Goal: Task Accomplishment & Management: Complete application form

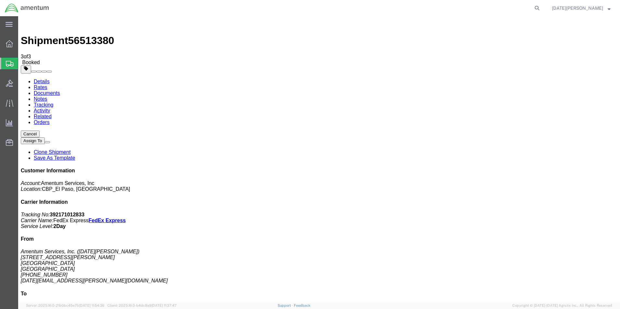
click at [0, 0] on span "Create from Template" at bounding box center [0, 0] width 0 height 0
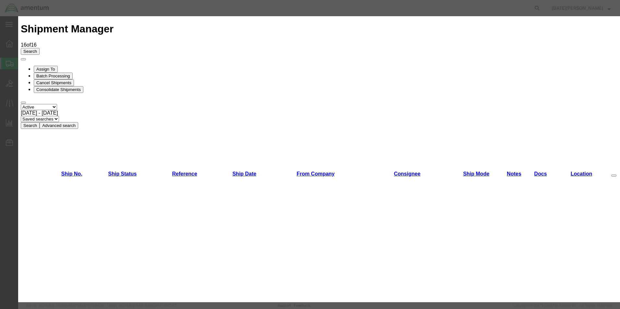
scroll to position [324, 0]
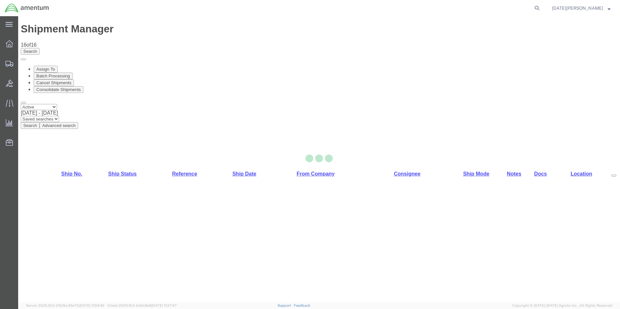
select select "49939"
select select "49949"
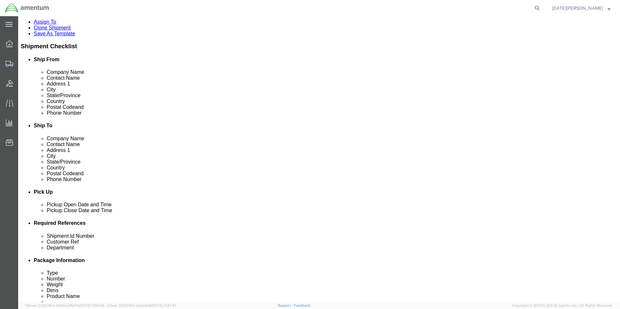
scroll to position [227, 0]
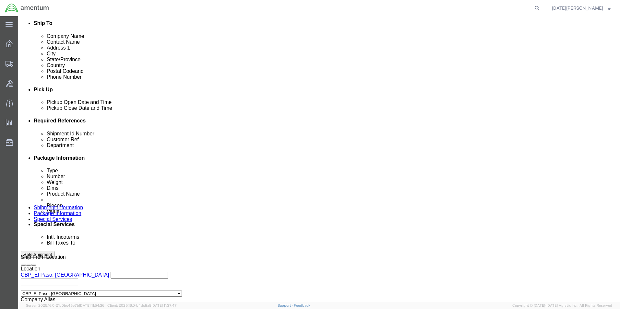
click input "text"
type input "94611"
type input "CBP"
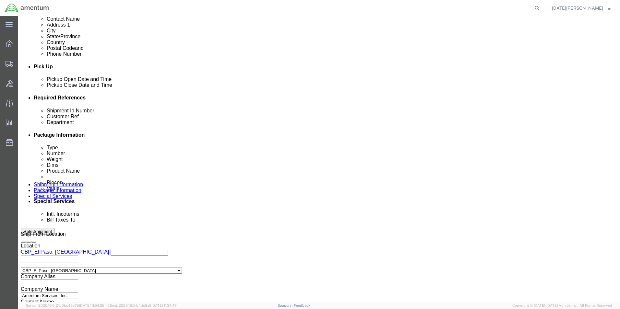
scroll to position [270, 0]
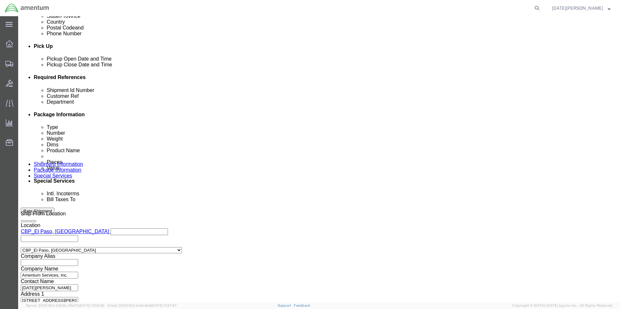
click button "Continue"
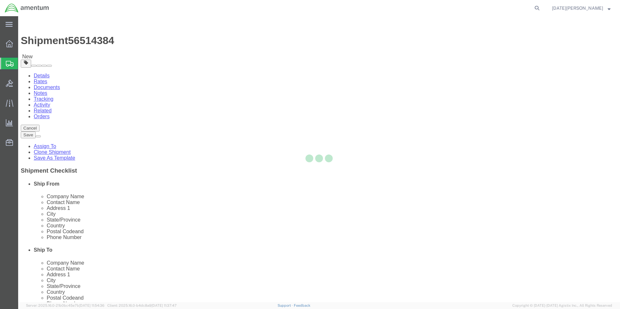
select select "YRPK"
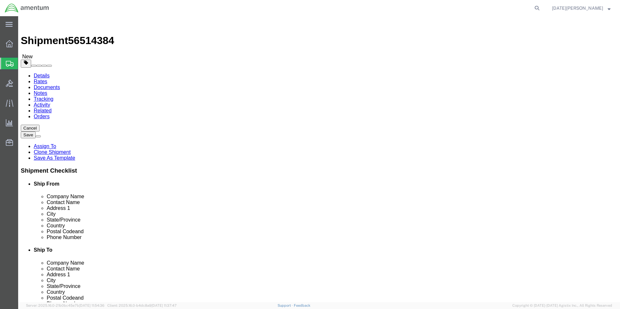
click input "text"
type input "30"
type input "24"
type input "7"
type input "10.65"
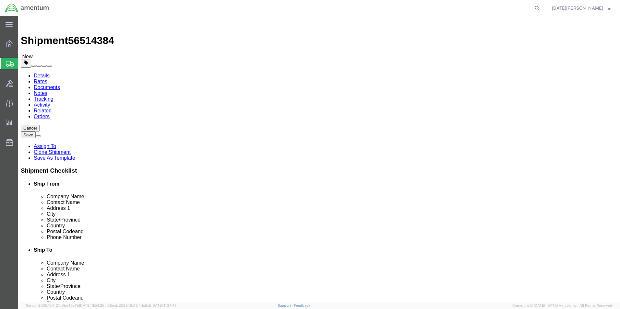
click link "Add Content"
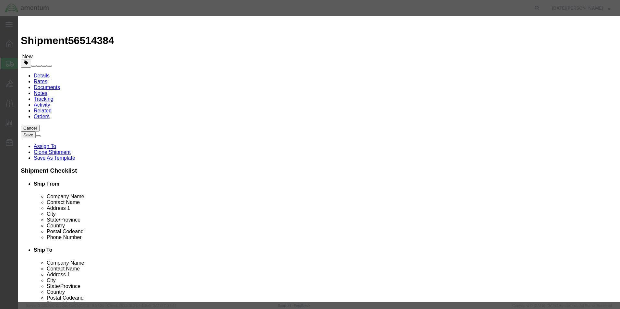
click input "text"
type input "a"
type input "AIR FILTER AIRCRAFT"
type input "1"
type input "1000"
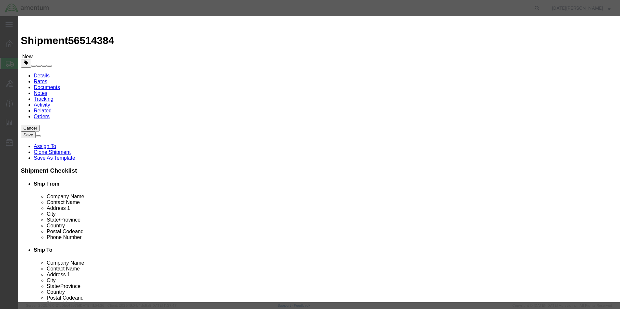
select select "USD"
click button "Save & Close"
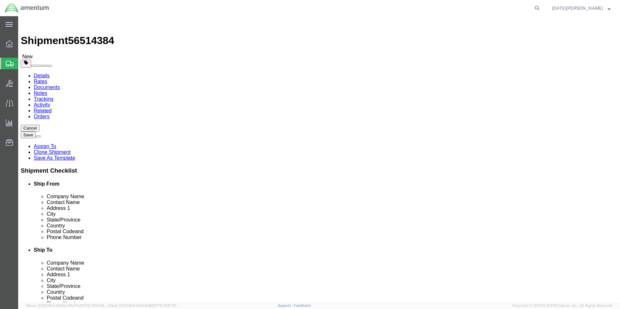
click button "Rate Shipment"
